Goal: Transaction & Acquisition: Purchase product/service

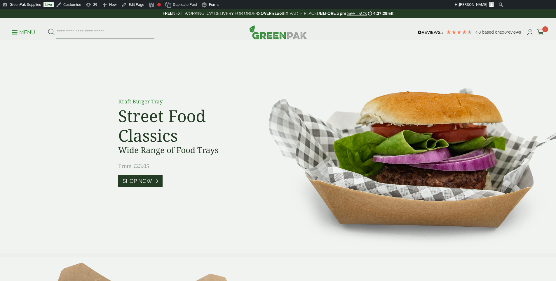
click at [148, 183] on span "Shop Now" at bounding box center [137, 181] width 29 height 6
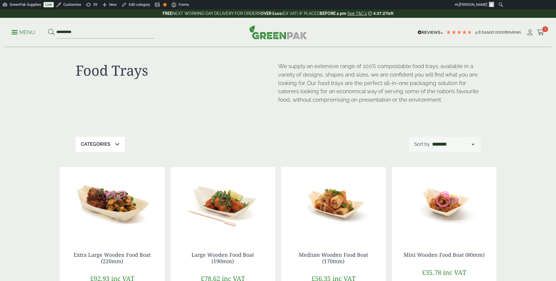
scroll to position [11, 0]
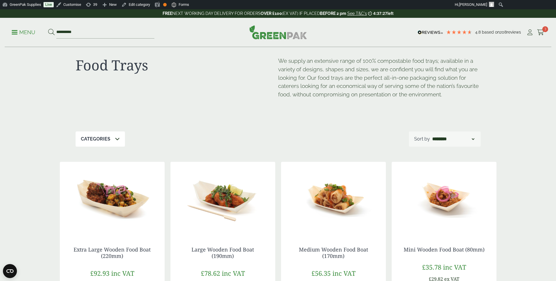
click at [139, 215] on img at bounding box center [112, 198] width 105 height 73
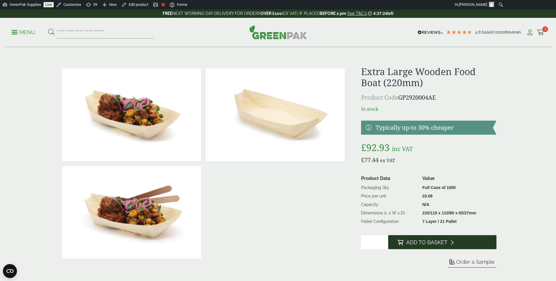
click at [438, 247] on button "Add to Basket" at bounding box center [442, 242] width 108 height 14
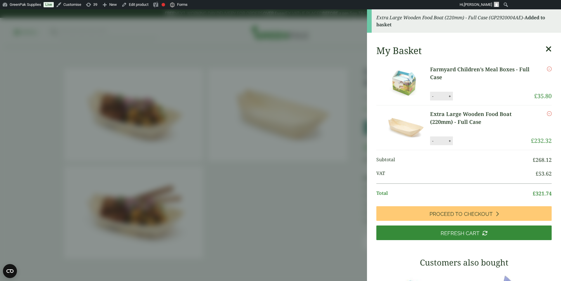
click at [289, 166] on aside "Extra Large Wooden Food Boat (220mm) - Full Case (GP2920004AE) - Added to baske…" at bounding box center [280, 145] width 561 height 272
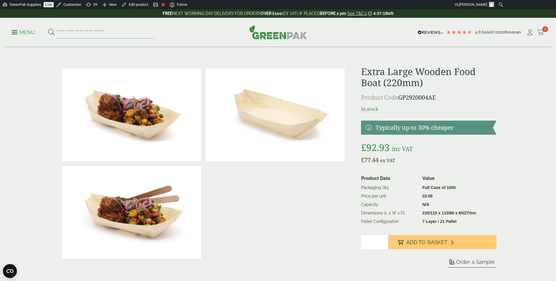
click at [539, 32] on icon at bounding box center [540, 32] width 7 height 6
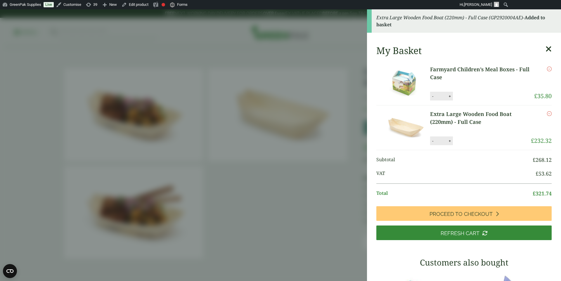
click at [540, 43] on div "My Basket Farmyard Children’s Meal Boxes - Full Case Farmyard Children’s Meal B…" at bounding box center [464, 251] width 194 height 423
click at [545, 46] on icon at bounding box center [548, 49] width 6 height 8
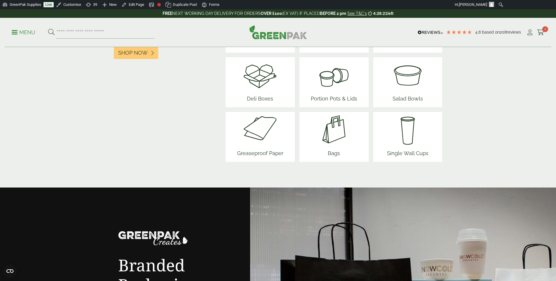
scroll to position [747, 0]
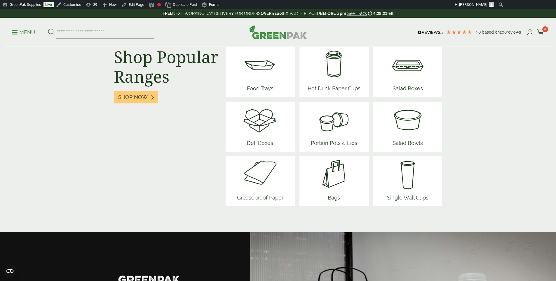
click at [345, 180] on img at bounding box center [334, 173] width 35 height 35
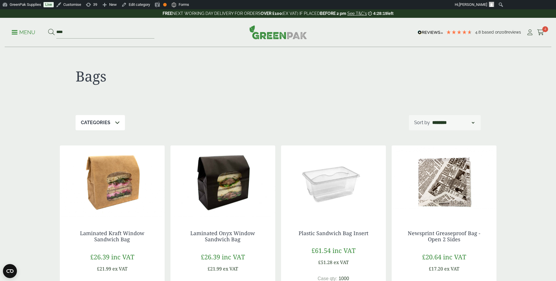
click at [238, 220] on div "Laminated Onyx Window Sandwich Bag £26.39 inc VAT £21.99 ex VAT Case qty: 250 P…" at bounding box center [223, 275] width 105 height 114
click at [234, 202] on img at bounding box center [223, 181] width 105 height 73
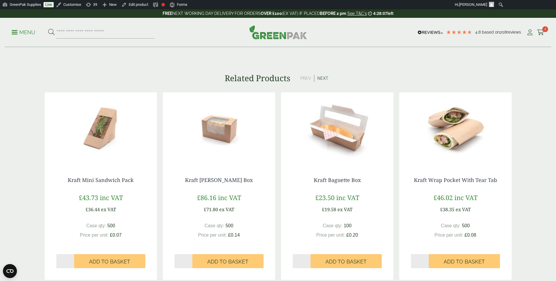
scroll to position [463, 0]
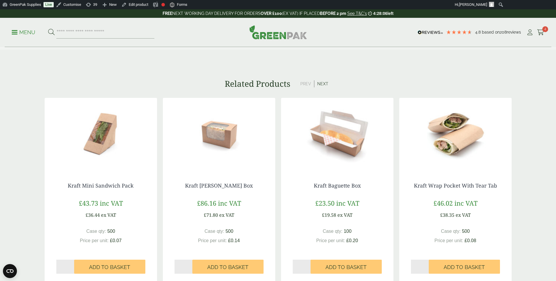
click at [332, 145] on img at bounding box center [337, 134] width 112 height 73
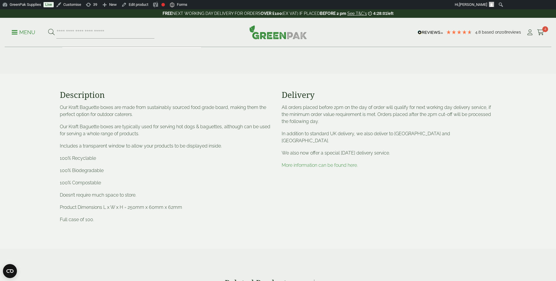
scroll to position [164, 0]
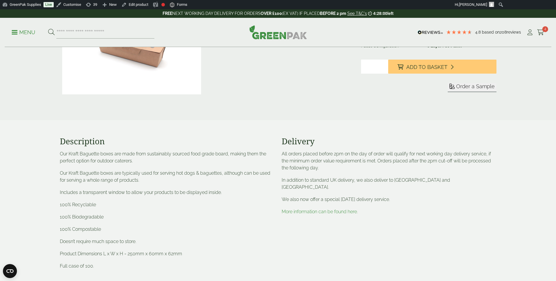
click at [286, 30] on img at bounding box center [278, 32] width 58 height 14
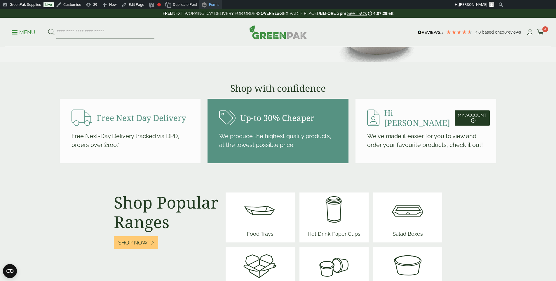
scroll to position [452, 0]
